Goal: Task Accomplishment & Management: Manage account settings

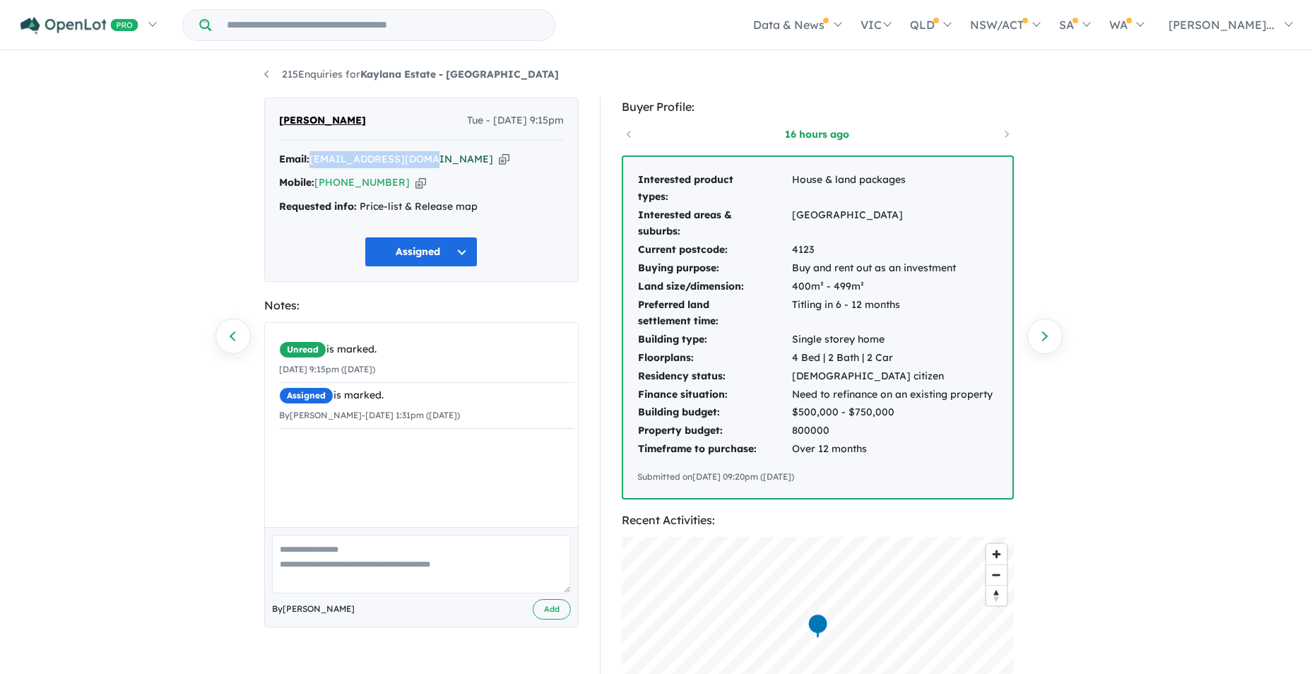
drag, startPoint x: 413, startPoint y: 158, endPoint x: 315, endPoint y: 159, distance: 97.5
click at [315, 159] on div "Email: [EMAIL_ADDRESS][DOMAIN_NAME] Copied!" at bounding box center [421, 159] width 285 height 17
drag, startPoint x: 315, startPoint y: 159, endPoint x: 461, endPoint y: 165, distance: 146.4
click at [470, 165] on div "Email: [EMAIL_ADDRESS][DOMAIN_NAME] Copied!" at bounding box center [421, 159] width 285 height 17
drag, startPoint x: 411, startPoint y: 158, endPoint x: 312, endPoint y: 162, distance: 99.7
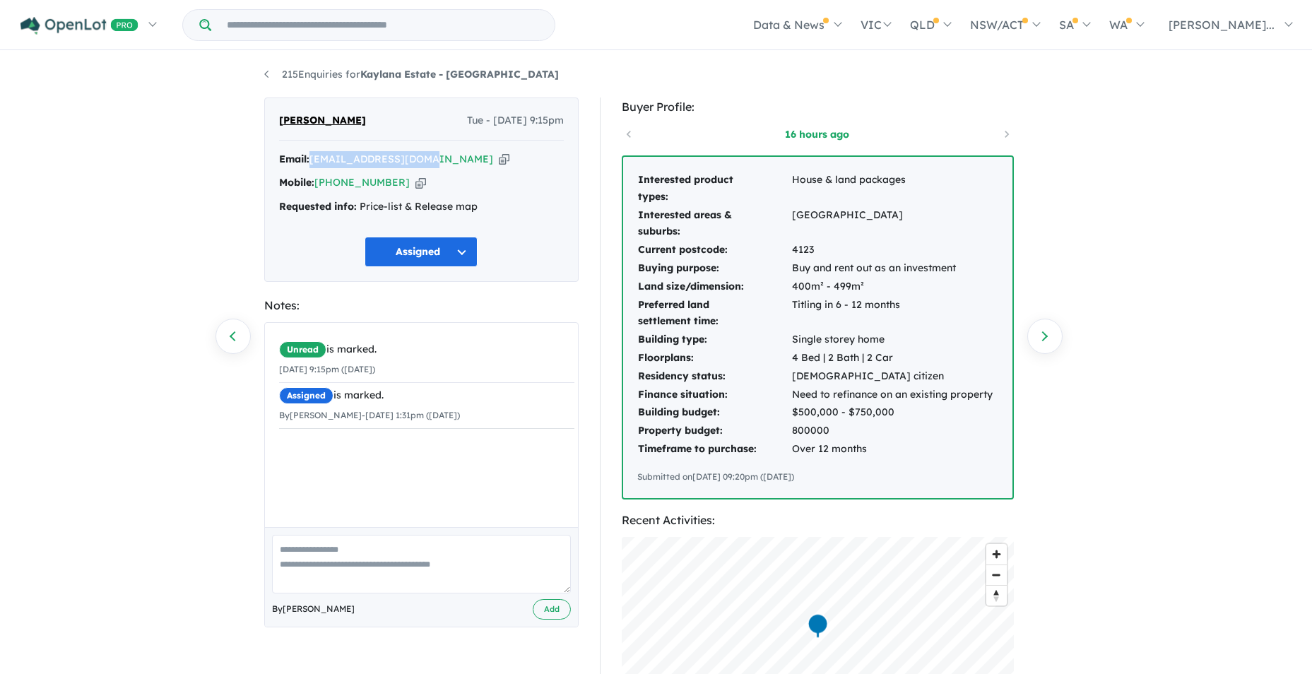
click at [312, 162] on div "Email: [EMAIL_ADDRESS][DOMAIN_NAME] Copied!" at bounding box center [421, 159] width 285 height 17
drag, startPoint x: 312, startPoint y: 162, endPoint x: 324, endPoint y: 160, distance: 12.9
copy a%20Kaylana%20Estate%20-%20Tarneit"] "[EMAIL_ADDRESS][DOMAIN_NAME]"
click at [268, 73] on link "215 Enquiries for Kaylana Estate - [GEOGRAPHIC_DATA]" at bounding box center [411, 74] width 295 height 13
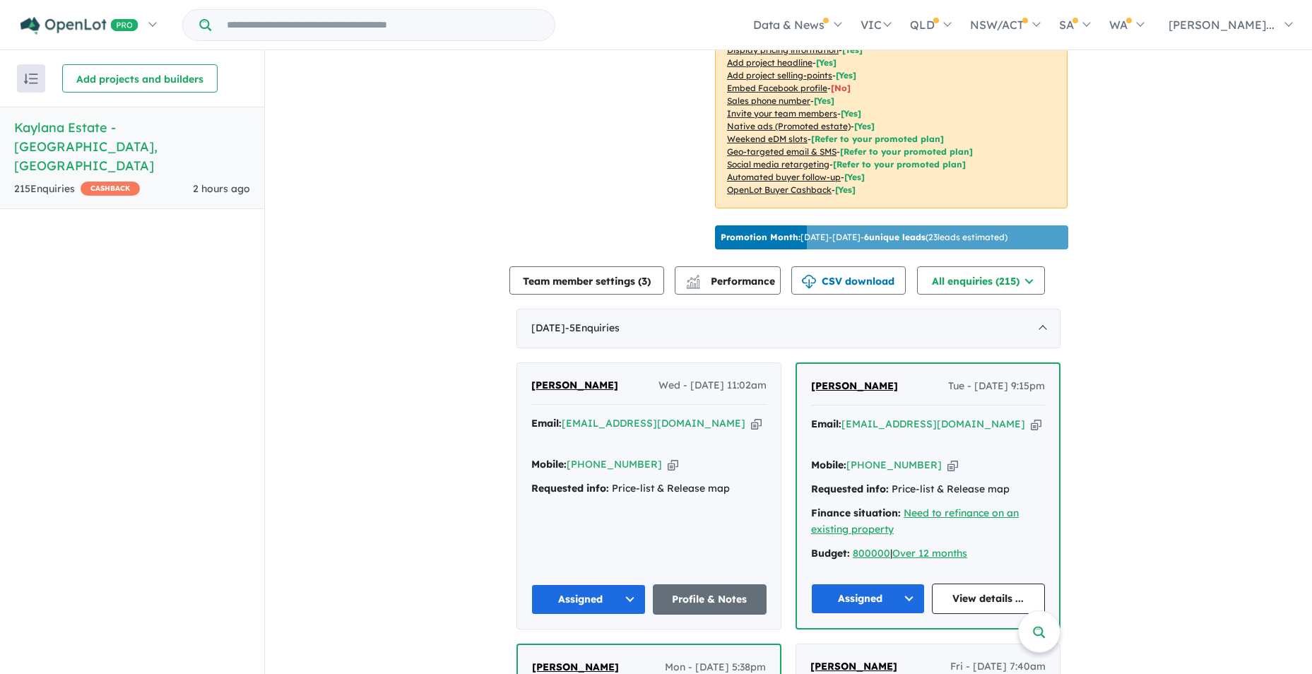
scroll to position [401, 0]
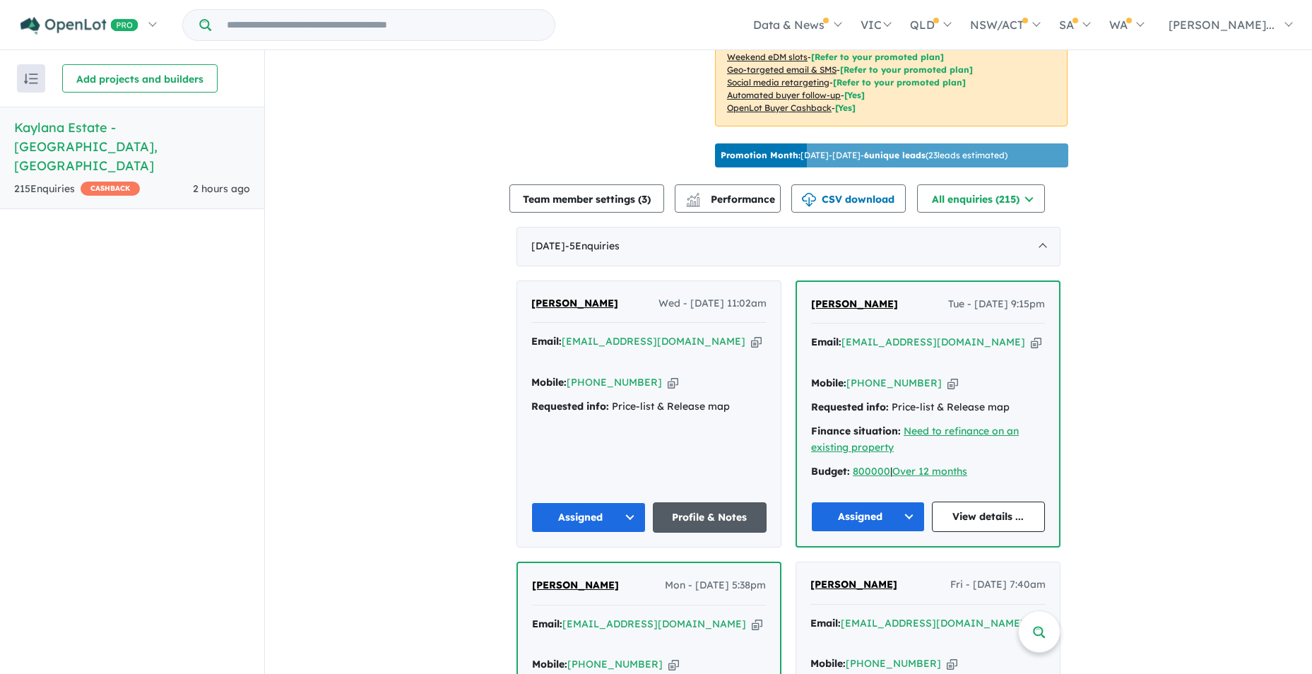
click at [687, 502] on link "Profile & Notes" at bounding box center [710, 517] width 114 height 30
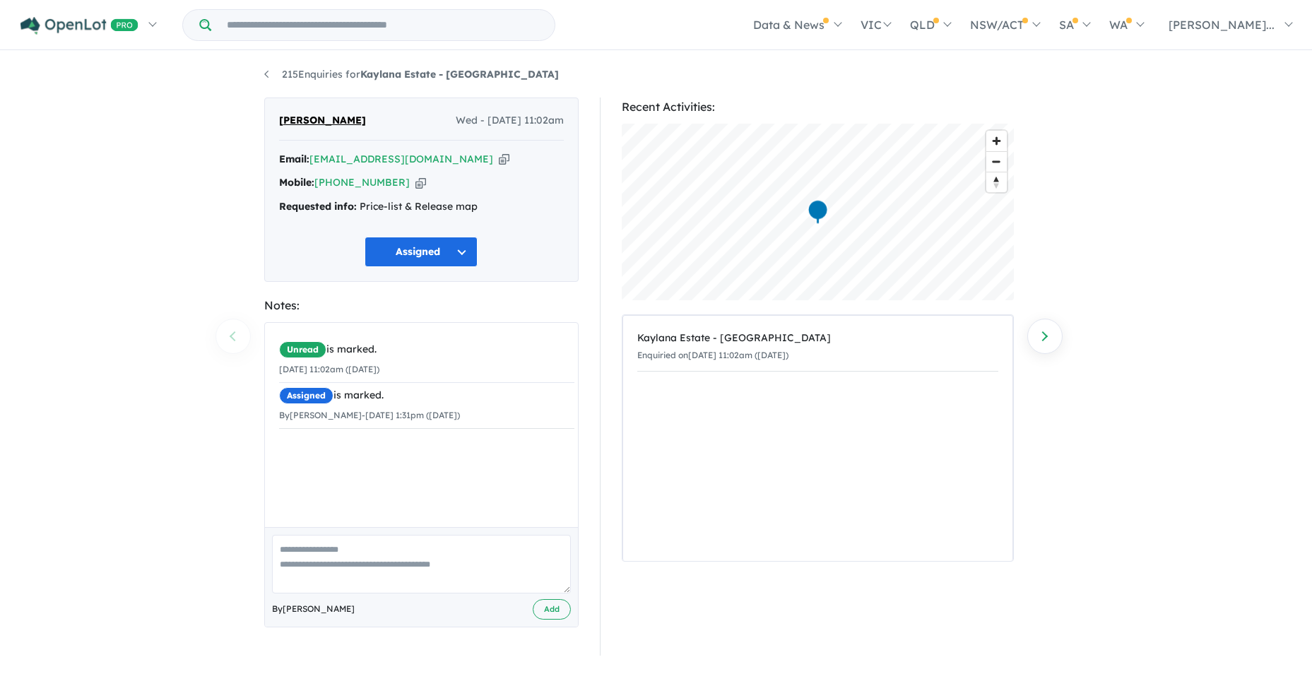
click at [292, 449] on div "Unread is marked. 08/10/2025 11:02am (Wednesday) Assigned is marked. By Steve F…" at bounding box center [427, 430] width 324 height 215
click at [292, 445] on div "Unread is marked. 08/10/2025 11:02am (Wednesday) Assigned is marked. By Steve F…" at bounding box center [427, 430] width 324 height 215
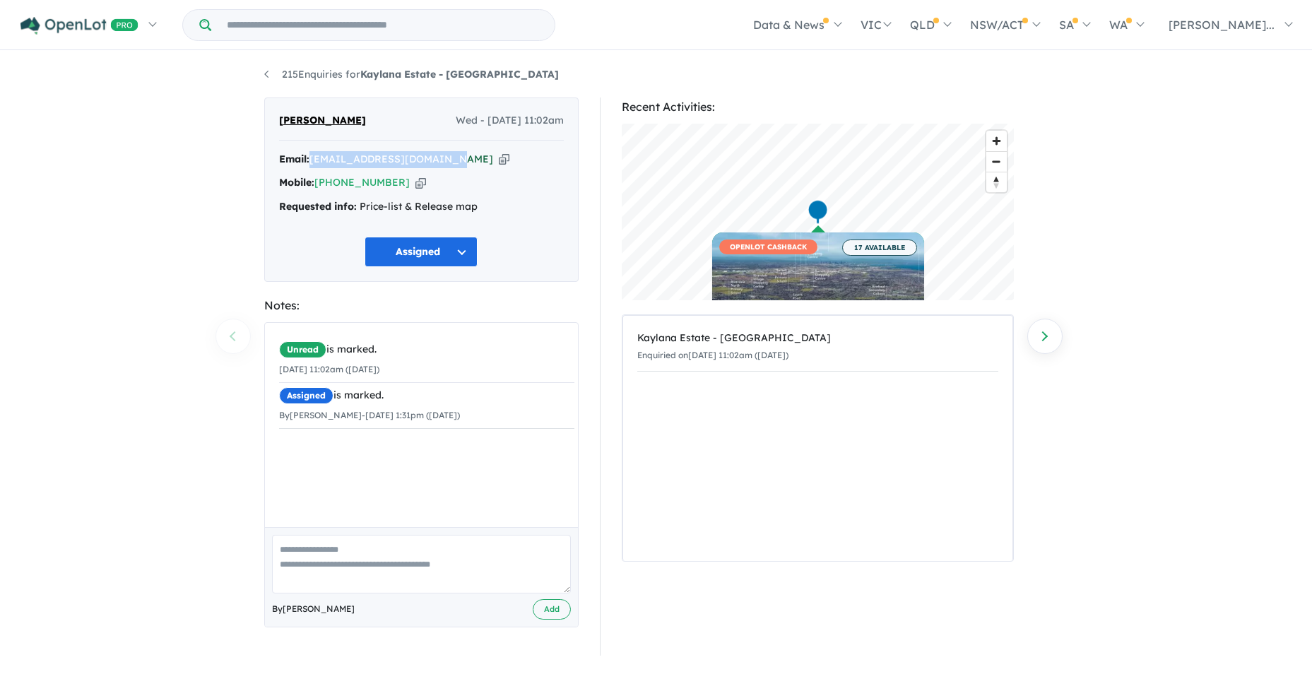
drag, startPoint x: 449, startPoint y: 158, endPoint x: 316, endPoint y: 156, distance: 132.8
click at [316, 156] on div "Email: shonal_prasad@icloud.com Copied!" at bounding box center [421, 159] width 285 height 17
drag, startPoint x: 316, startPoint y: 156, endPoint x: 326, endPoint y: 154, distance: 10.8
drag, startPoint x: 326, startPoint y: 154, endPoint x: 532, endPoint y: 134, distance: 206.6
click at [532, 134] on div "Shon Prasad Wed - 08/10/2025, 11:02am" at bounding box center [421, 126] width 285 height 28
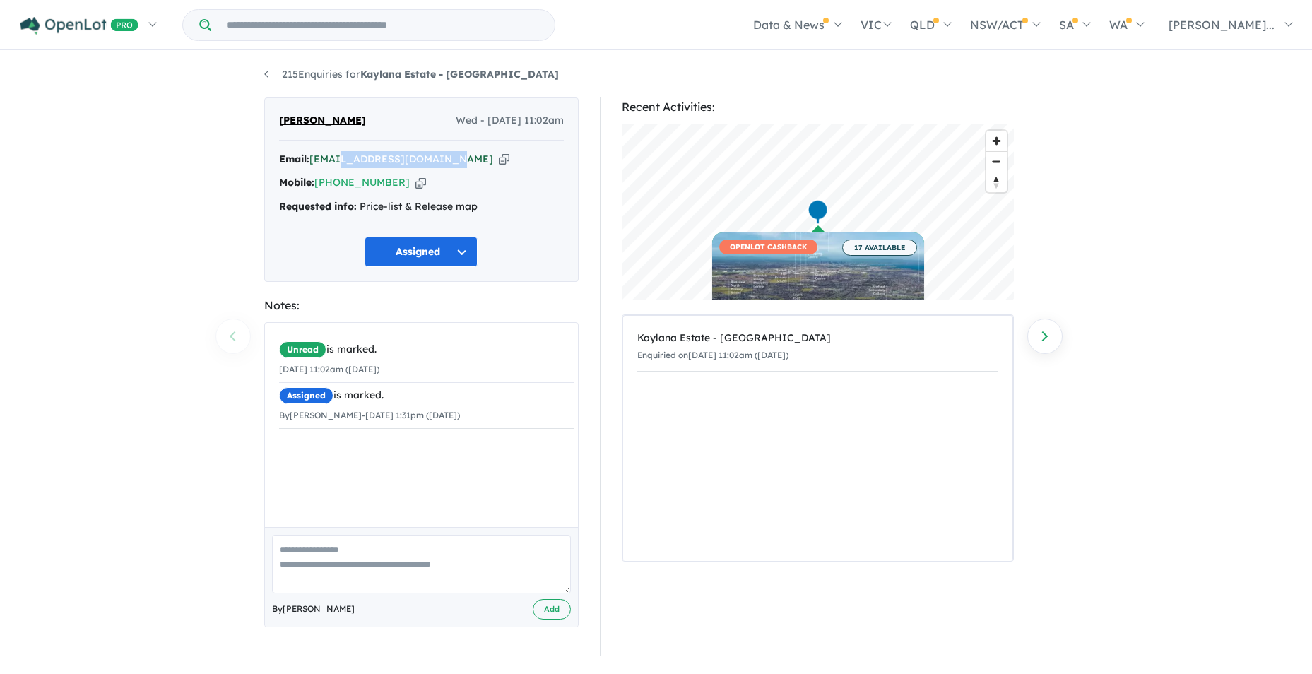
drag, startPoint x: 447, startPoint y: 159, endPoint x: 341, endPoint y: 160, distance: 106.7
click at [341, 160] on div "Email: shonal_prasad@icloud.com Copied!" at bounding box center [421, 159] width 285 height 17
drag, startPoint x: 341, startPoint y: 160, endPoint x: 363, endPoint y: 167, distance: 23.7
click at [267, 146] on div "Shon Prasad Wed - 08/10/2025, 11:02am Email: shonal_prasad@icloud.com Copied! M…" at bounding box center [421, 189] width 314 height 184
drag, startPoint x: 449, startPoint y: 159, endPoint x: 314, endPoint y: 160, distance: 134.9
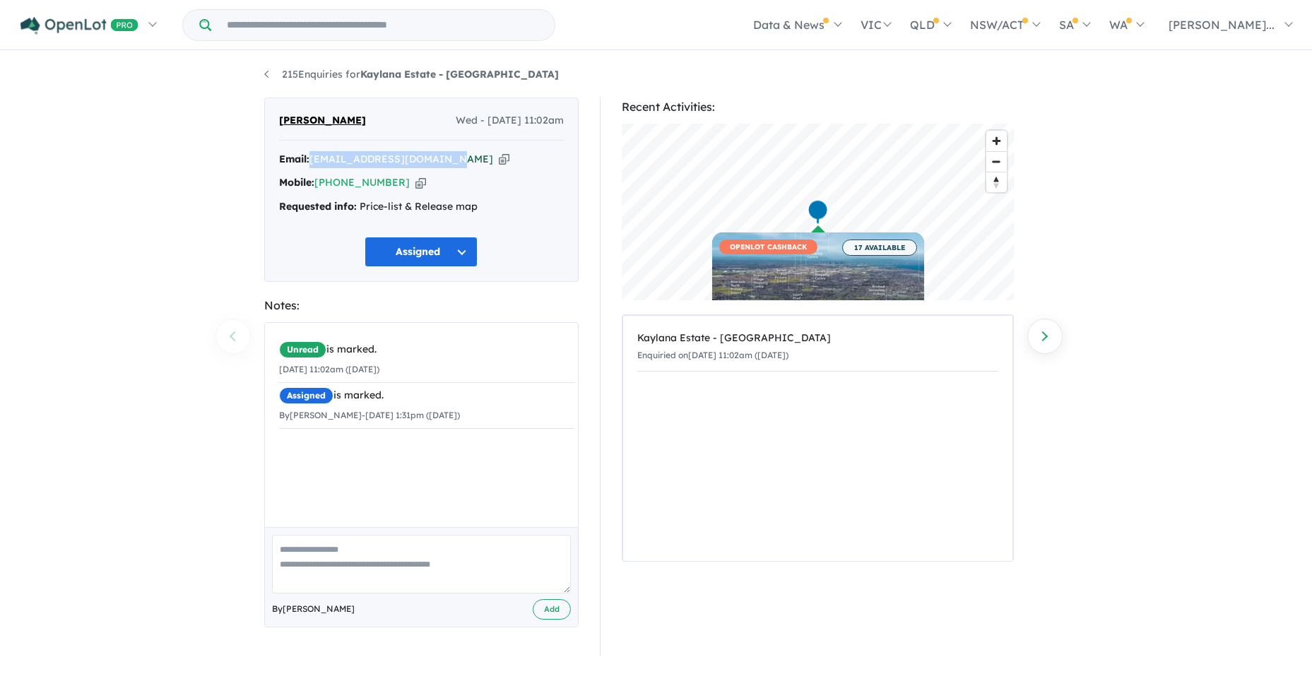
click at [314, 160] on div "Email: shonal_prasad@icloud.com Copied!" at bounding box center [421, 159] width 285 height 17
copy a%20Kaylana%20Estate%20-%20Tarneit"] "[EMAIL_ADDRESS][DOMAIN_NAME]"
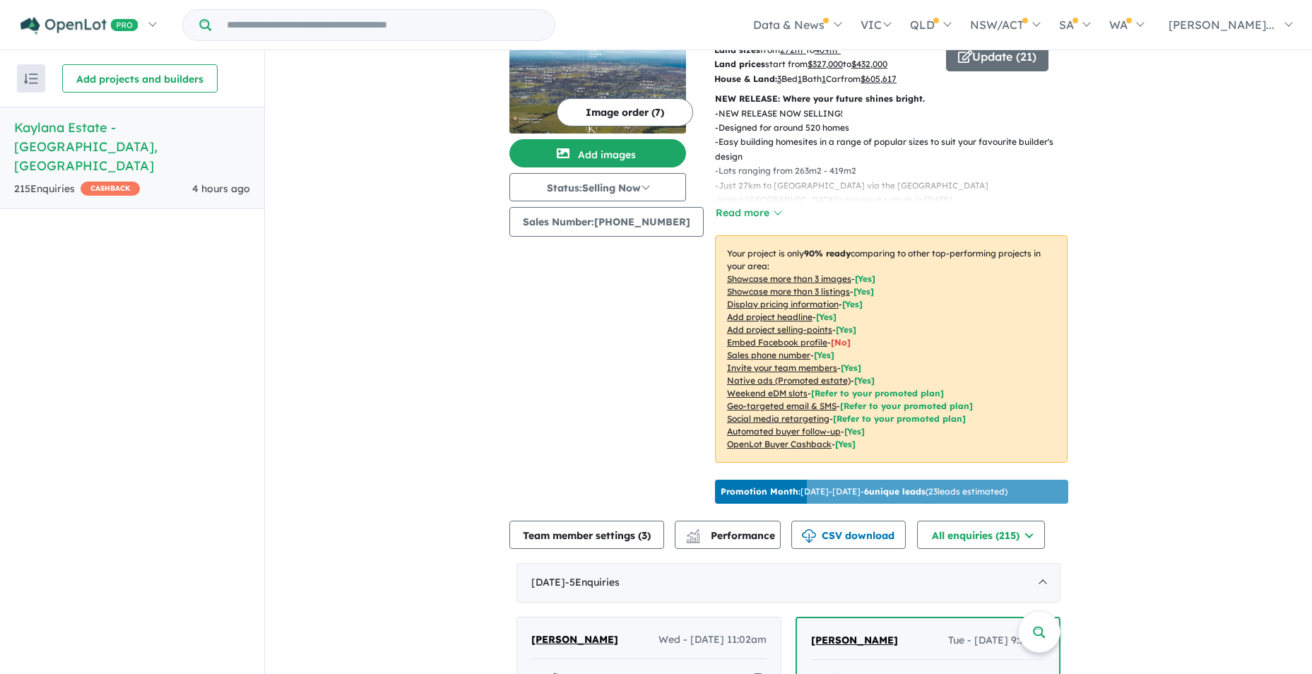
scroll to position [283, 0]
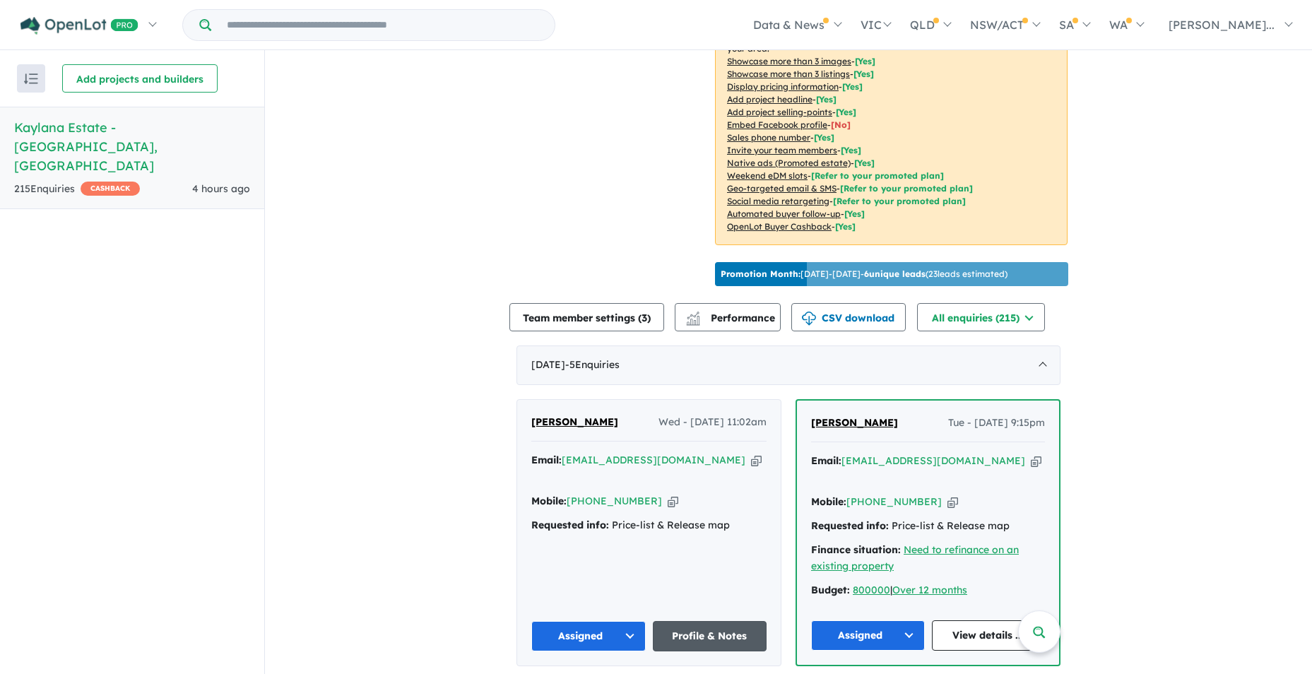
click at [675, 621] on link "Profile & Notes" at bounding box center [710, 636] width 114 height 30
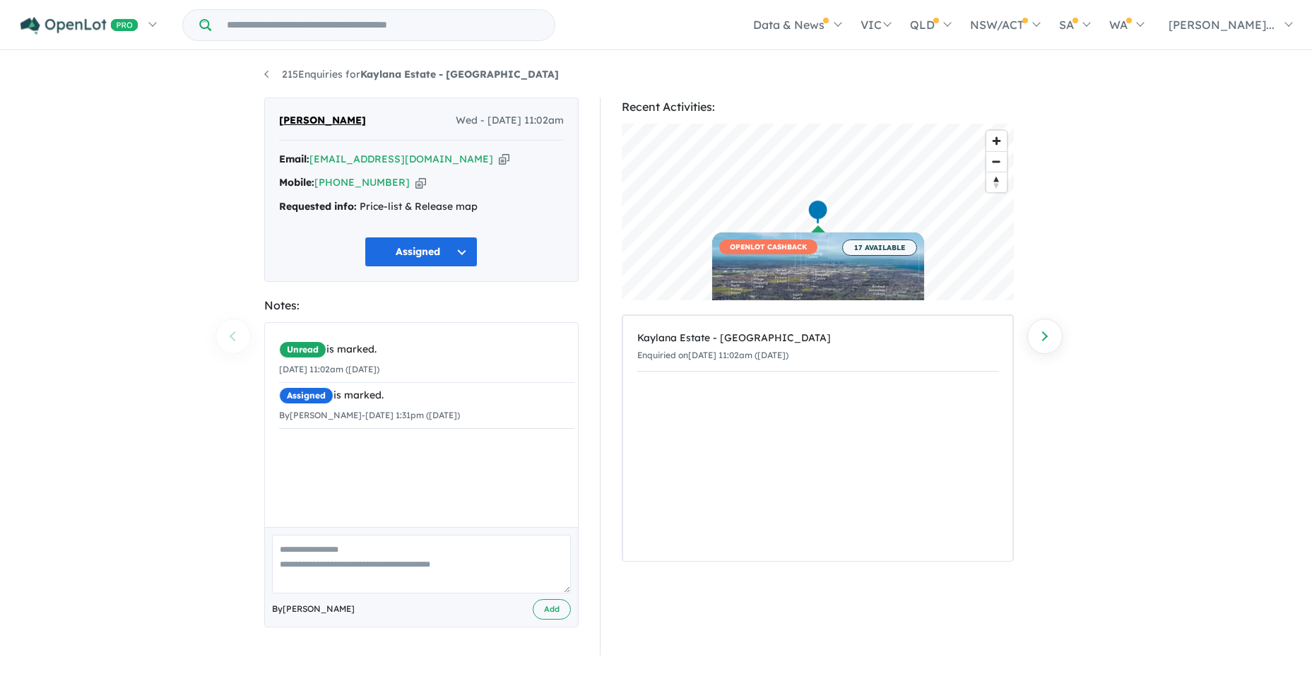
scroll to position [2, 0]
